Goal: Transaction & Acquisition: Purchase product/service

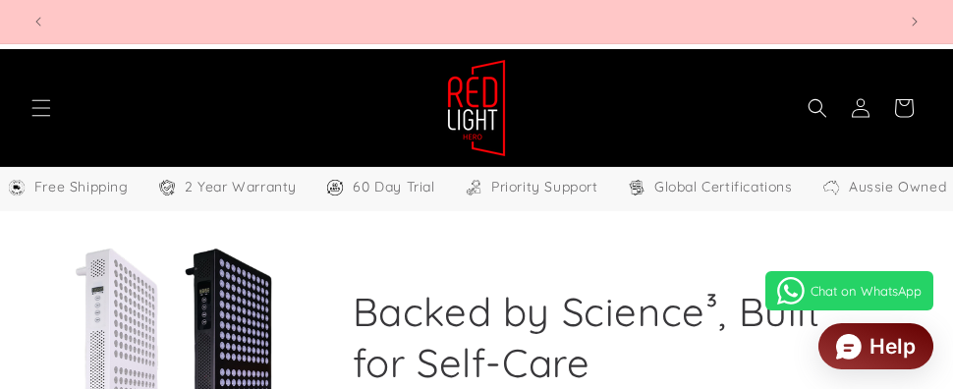
select select "**"
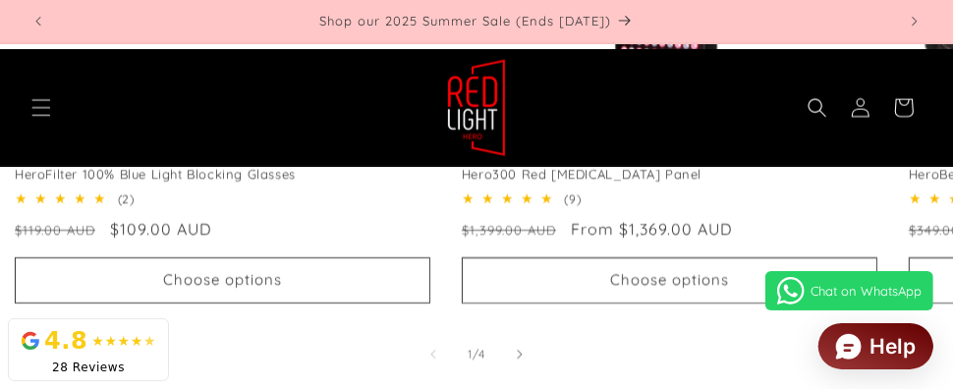
scroll to position [1397, 0]
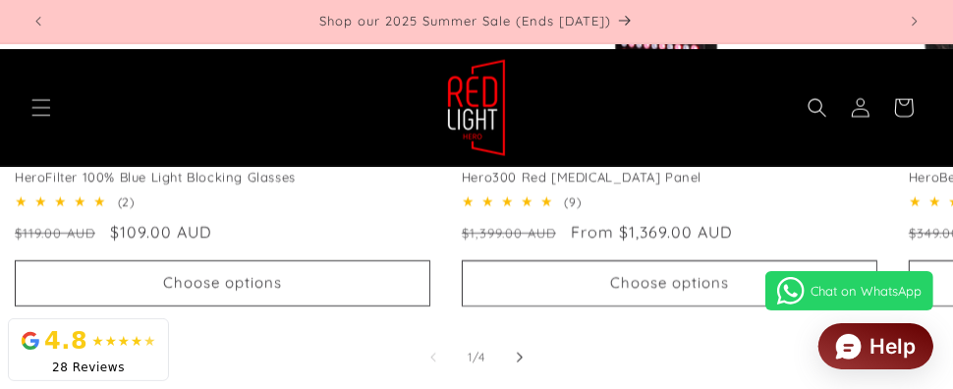
click at [520, 357] on icon "Slide right" at bounding box center [520, 358] width 7 height 22
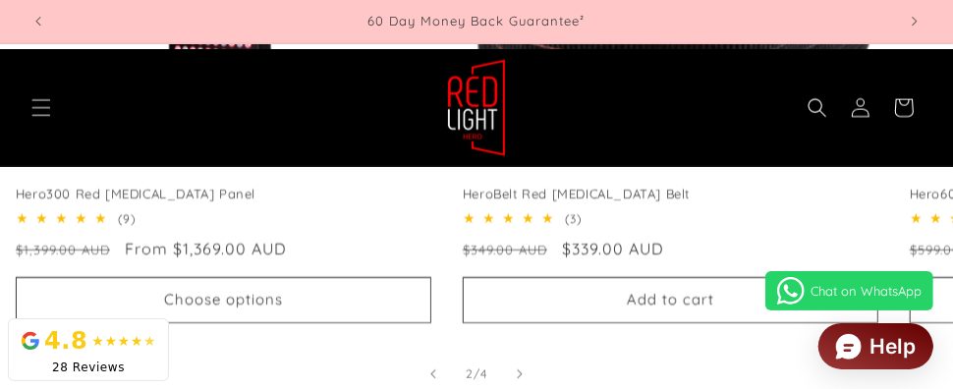
scroll to position [1382, 0]
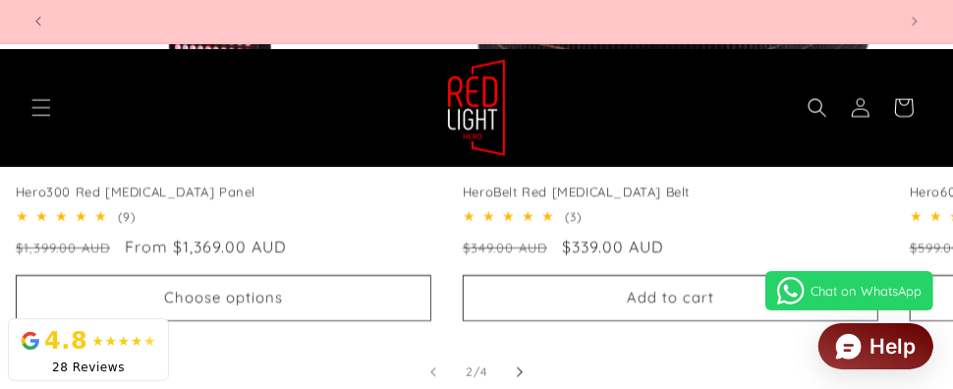
click at [520, 367] on icon "Slide right" at bounding box center [520, 372] width 7 height 22
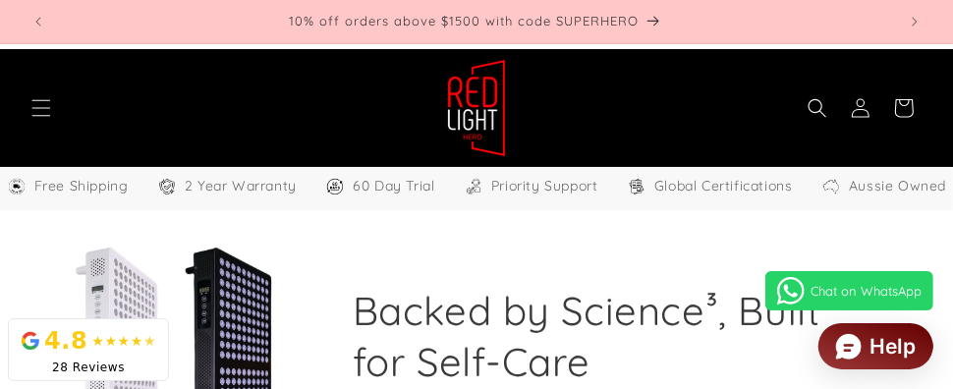
scroll to position [0, 0]
click at [516, 353] on h2 "Backed by Science³, Built for Self-Care" at bounding box center [609, 335] width 512 height 102
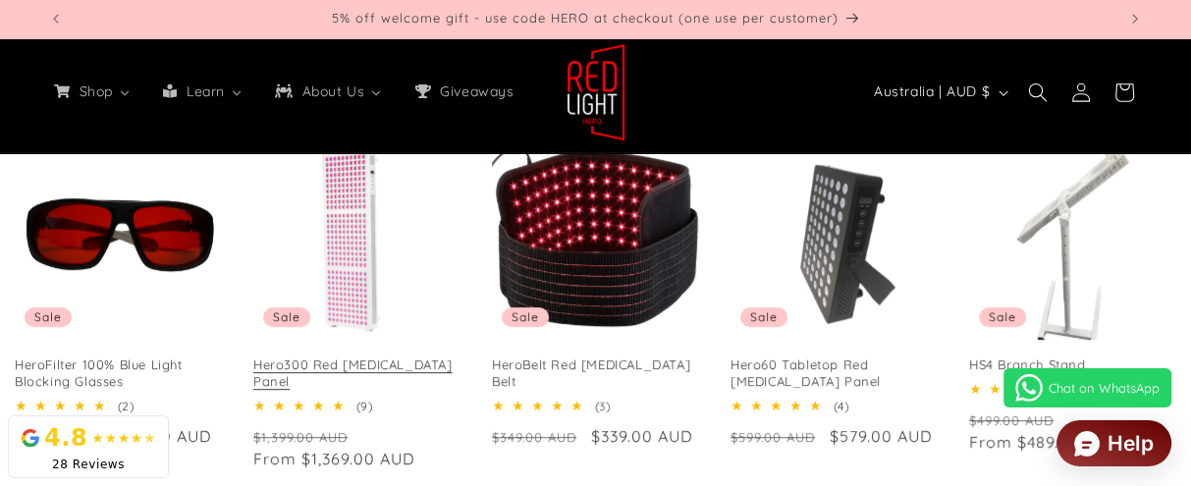
click at [352, 357] on link "Hero300 Red [MEDICAL_DATA] Panel" at bounding box center [356, 373] width 207 height 33
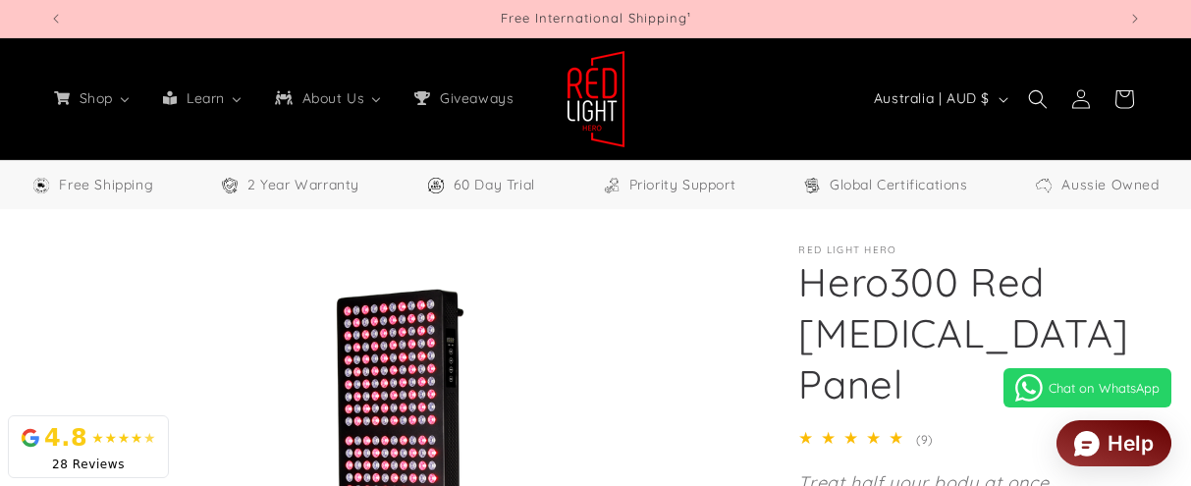
select select "**"
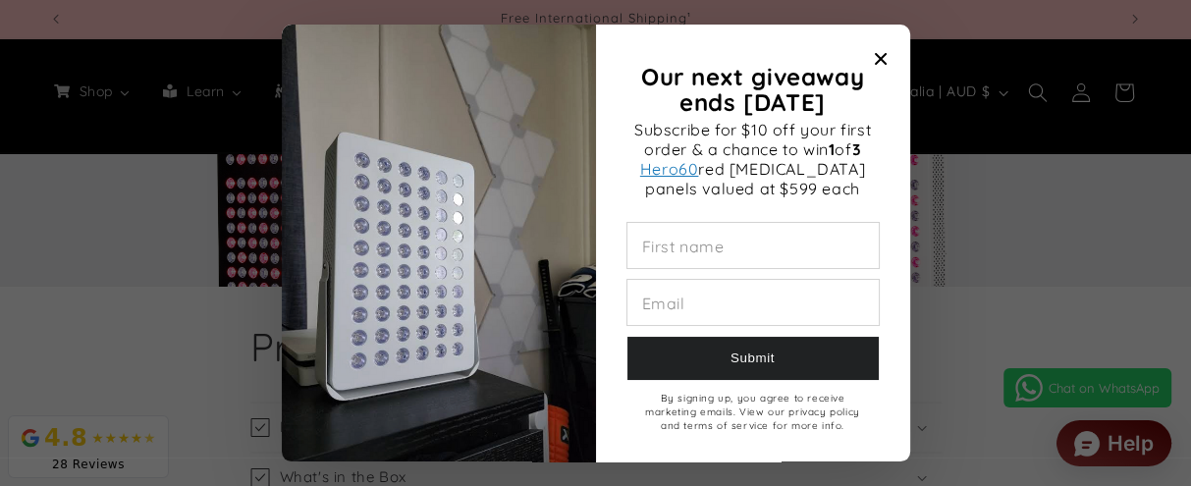
click at [130, 349] on div at bounding box center [595, 243] width 1191 height 486
click at [869, 61] on span "Close modal" at bounding box center [881, 59] width 28 height 28
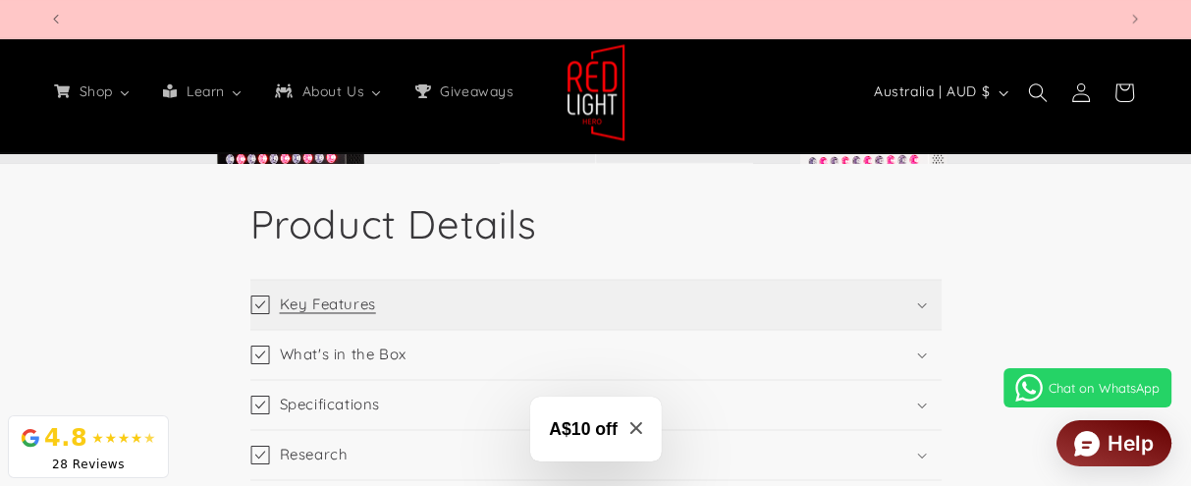
scroll to position [0, 2134]
click at [935, 280] on summary "Key Features" at bounding box center [595, 304] width 691 height 49
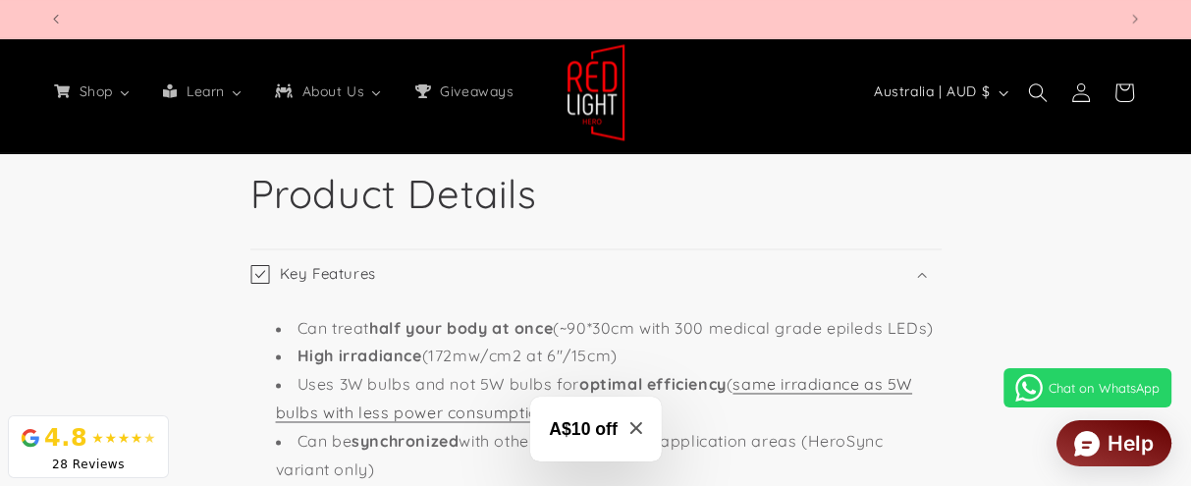
scroll to position [0, 4268]
drag, startPoint x: 1032, startPoint y: 245, endPoint x: 1052, endPoint y: 321, distance: 79.1
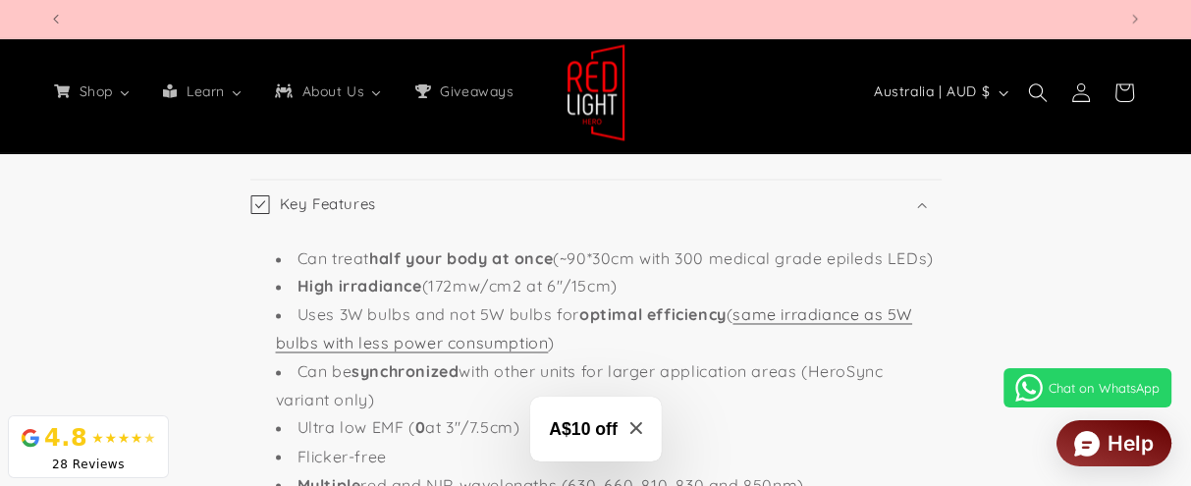
scroll to position [0, 0]
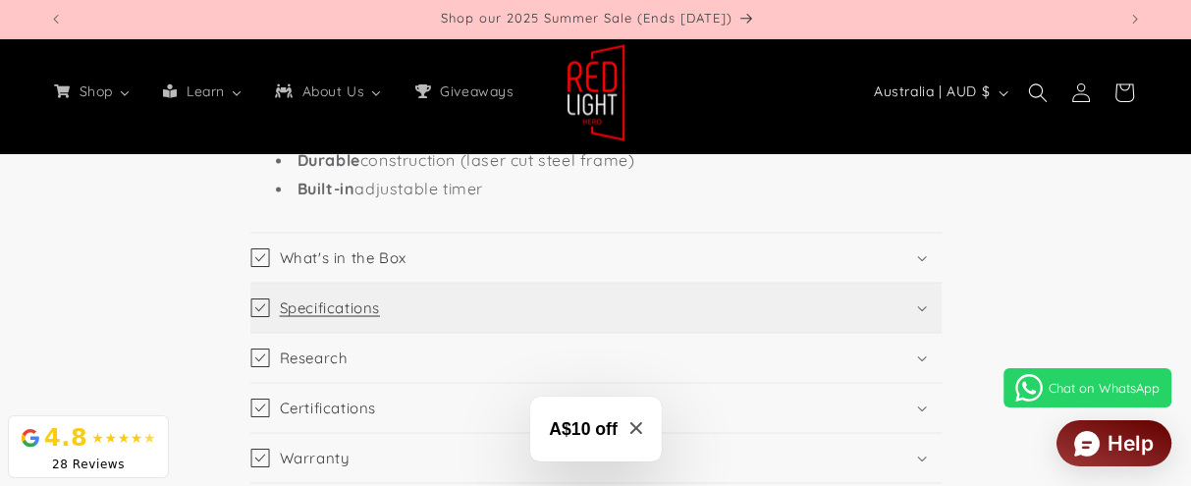
click at [927, 285] on summary "Specifications" at bounding box center [595, 307] width 691 height 49
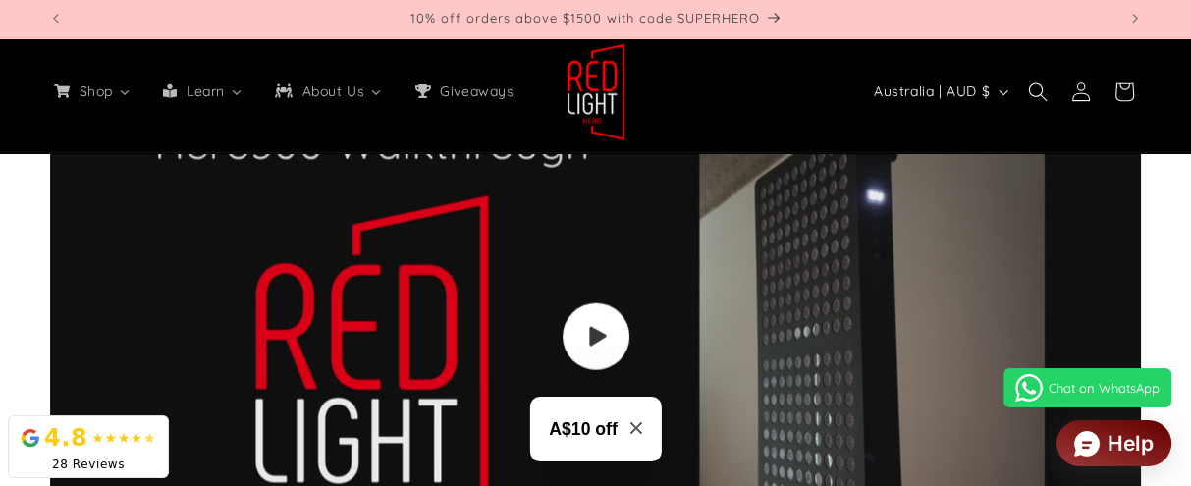
click at [603, 326] on icon "Load video: Video walkthrough of Red Light Hero red light therapy panels and de…" at bounding box center [597, 337] width 20 height 22
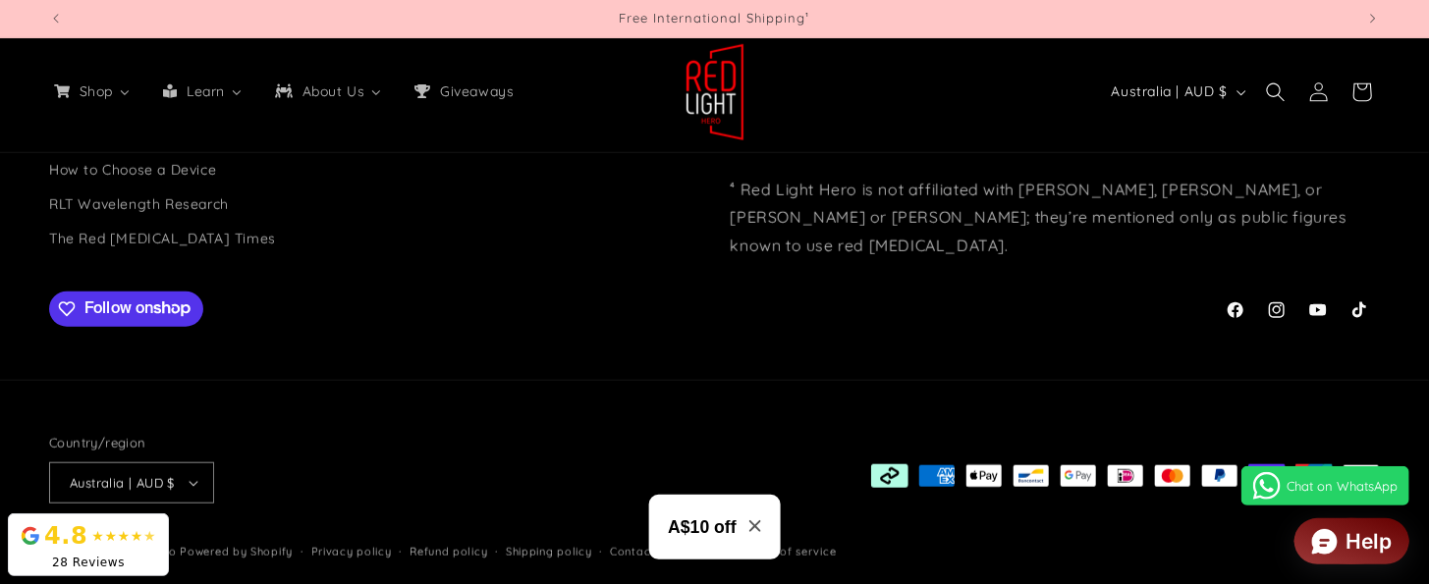
scroll to position [8302, 0]
